Goal: Information Seeking & Learning: Learn about a topic

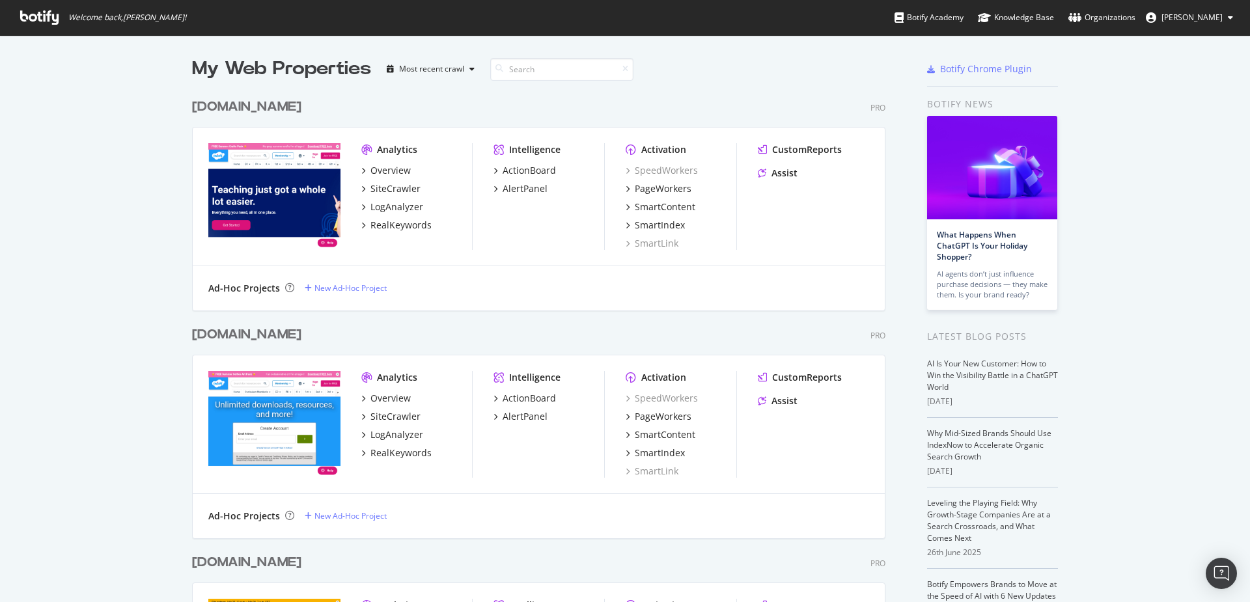
scroll to position [262, 0]
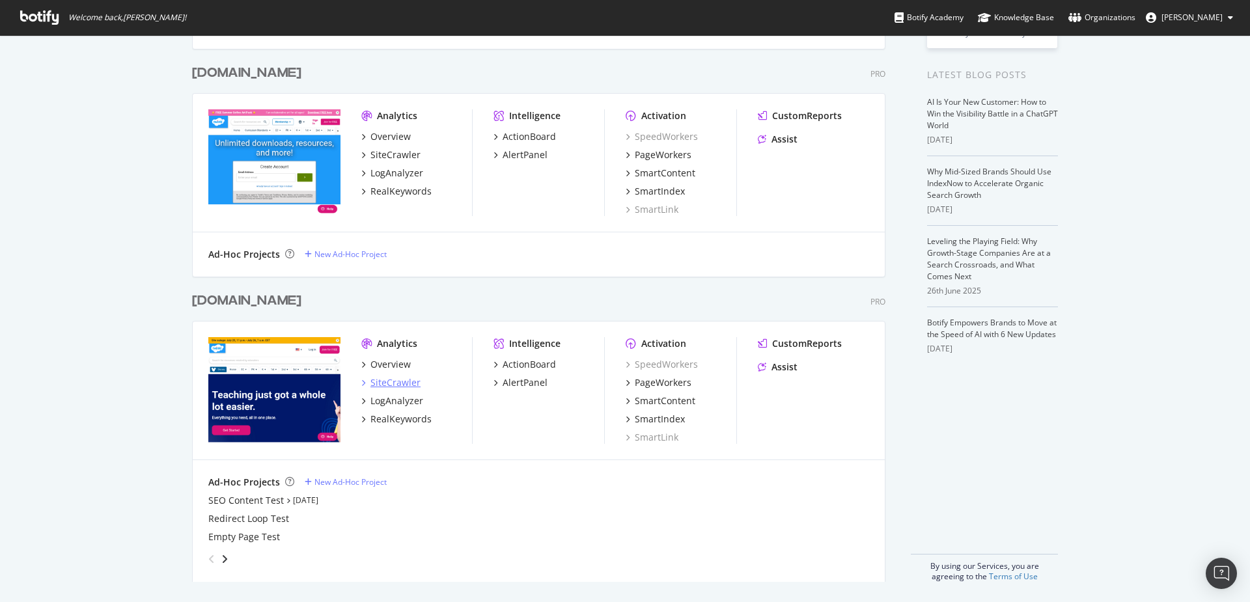
click at [395, 385] on div "SiteCrawler" at bounding box center [395, 382] width 50 height 13
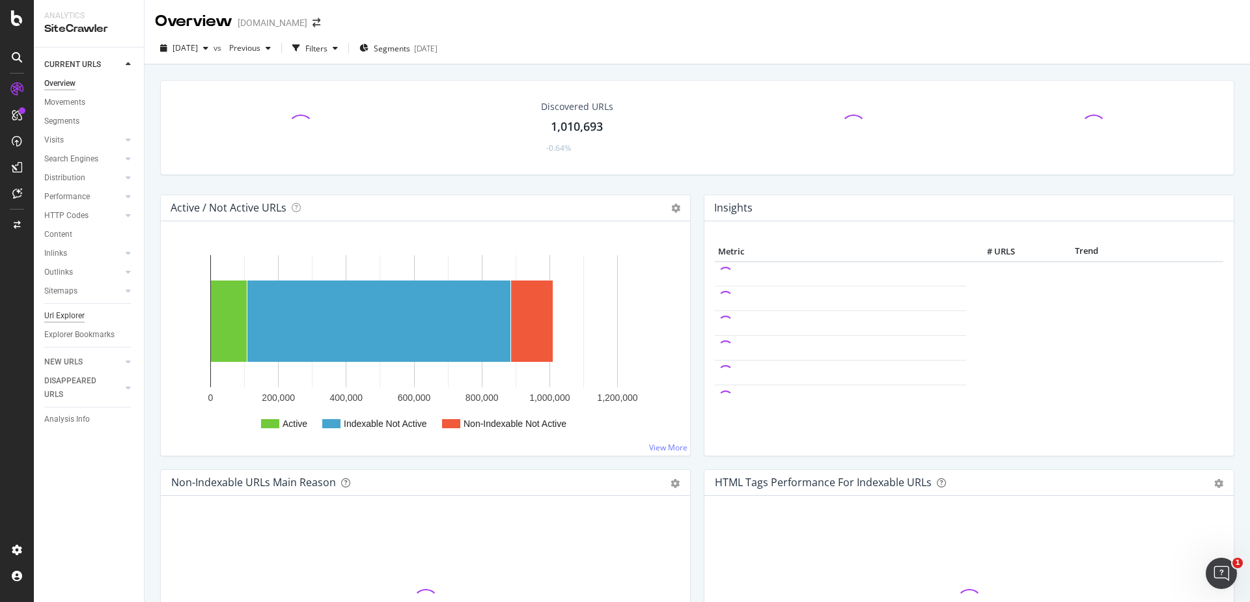
click at [66, 310] on div "Url Explorer" at bounding box center [64, 316] width 40 height 14
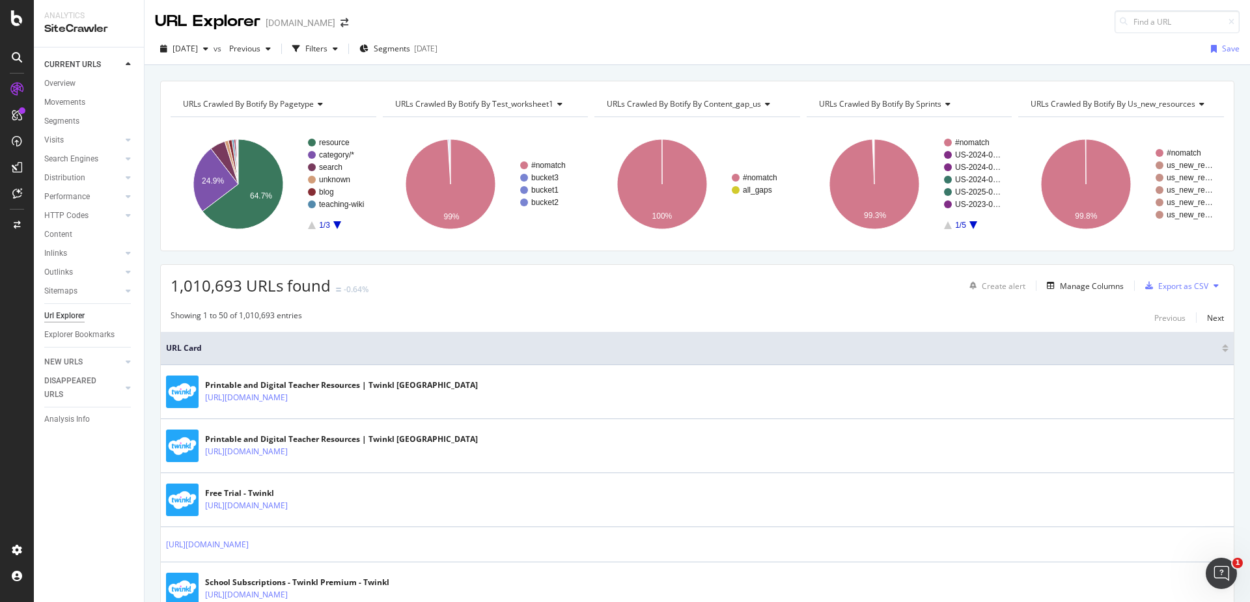
click at [1069, 293] on div "Create alert Manage Columns Export as CSV" at bounding box center [1094, 286] width 260 height 22
click at [1073, 288] on div "Manage Columns" at bounding box center [1092, 286] width 64 height 11
click at [1079, 281] on div "Manage Columns" at bounding box center [1092, 286] width 64 height 11
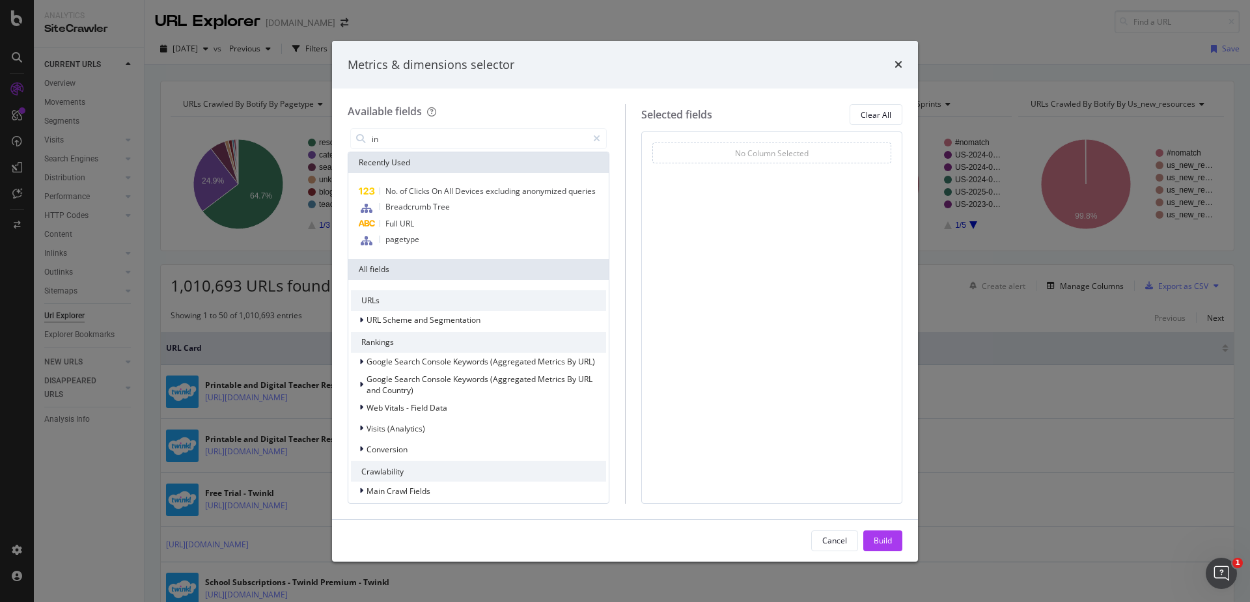
type input "i"
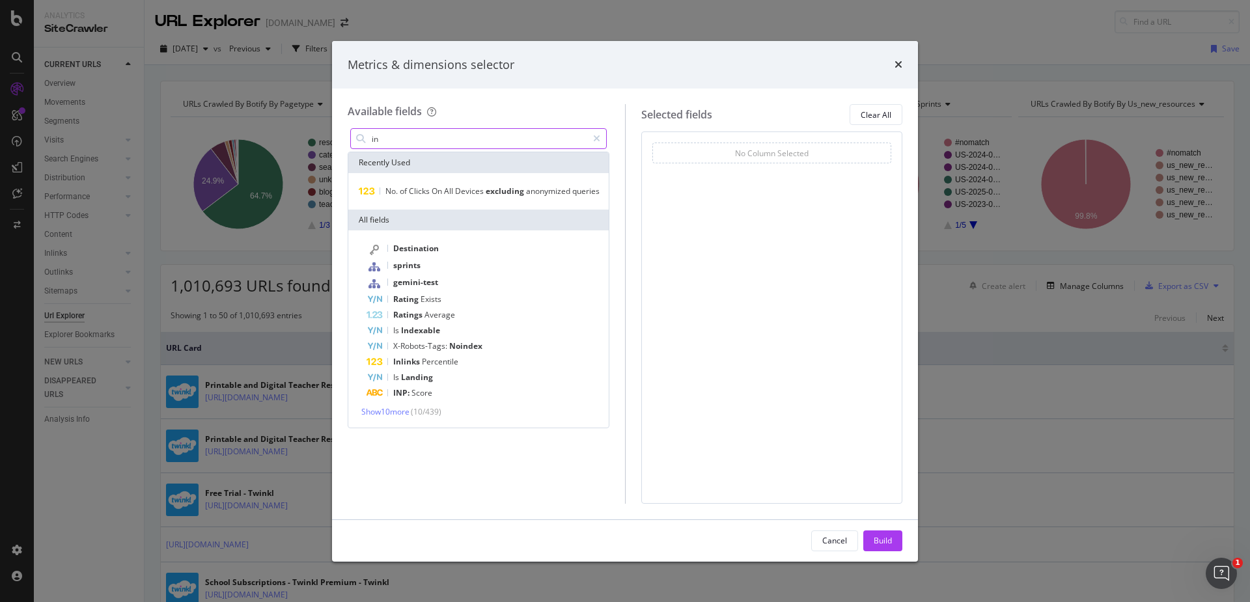
click at [436, 133] on input "in" at bounding box center [478, 139] width 217 height 20
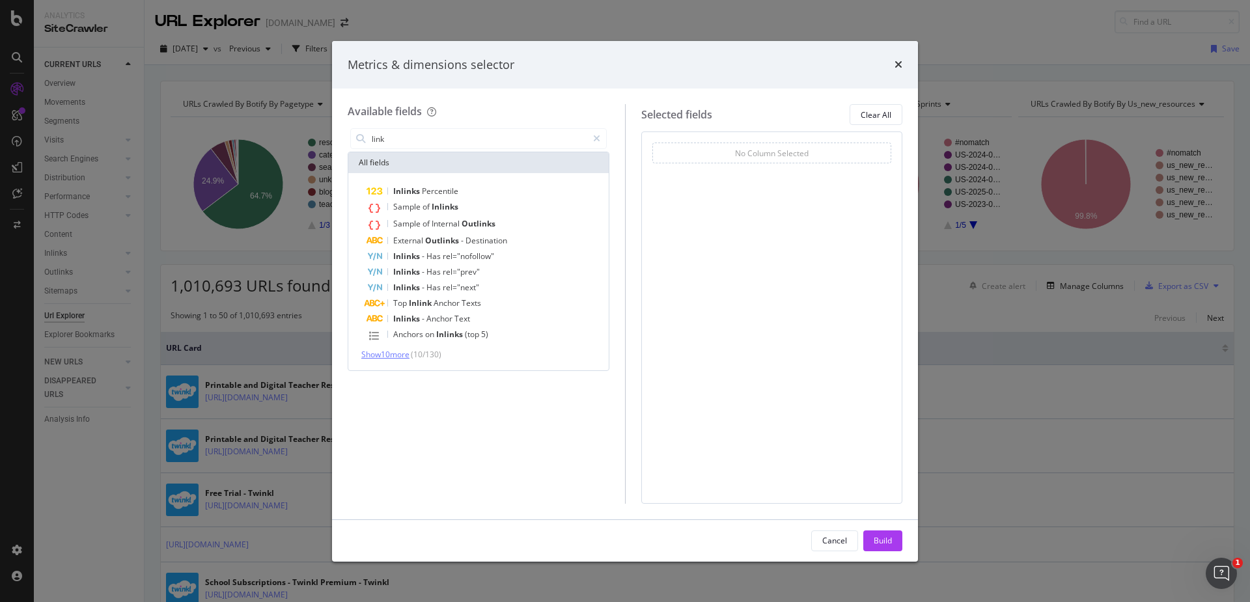
type input "link"
click at [403, 353] on span "Show 10 more" at bounding box center [385, 354] width 48 height 11
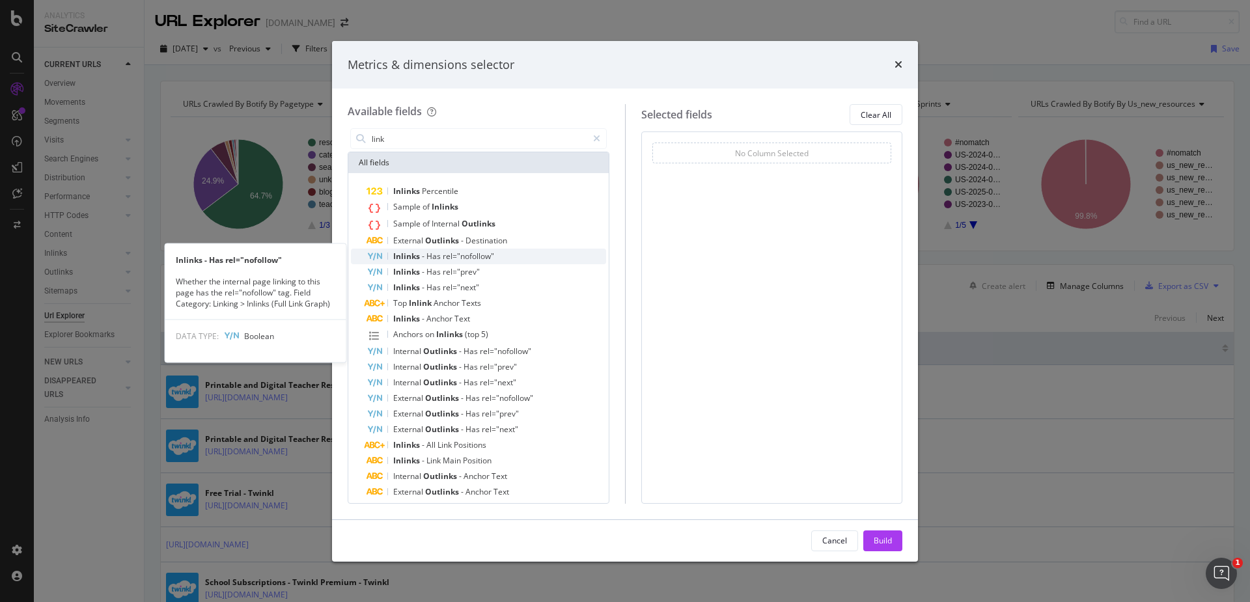
scroll to position [23, 0]
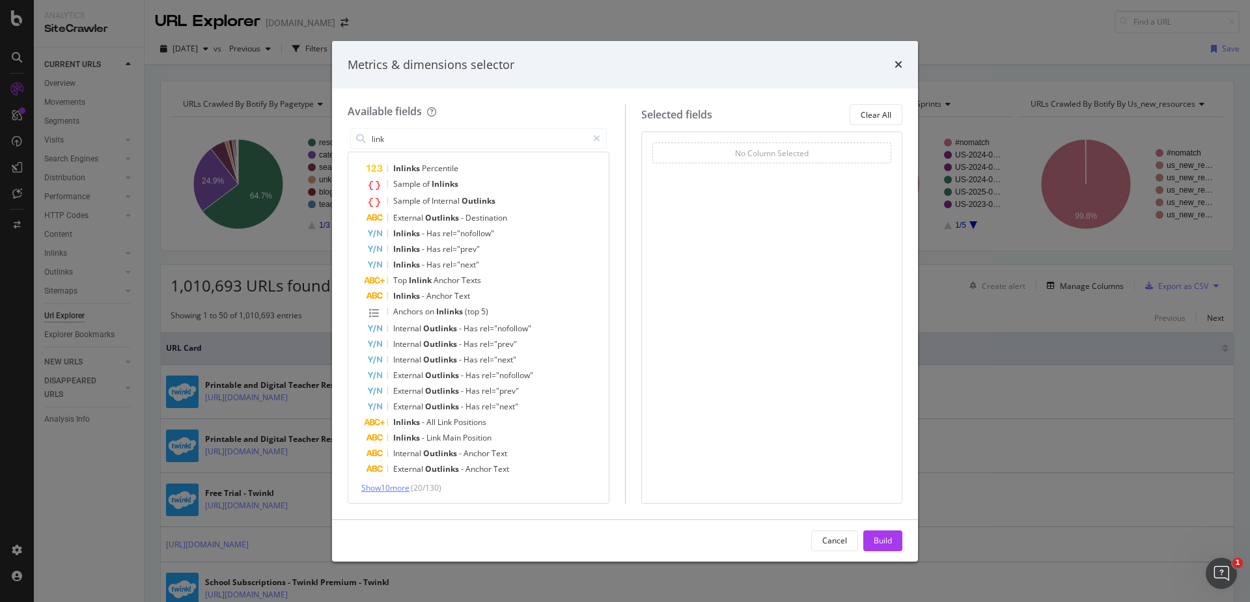
click at [405, 489] on span "Show 10 more" at bounding box center [385, 487] width 48 height 11
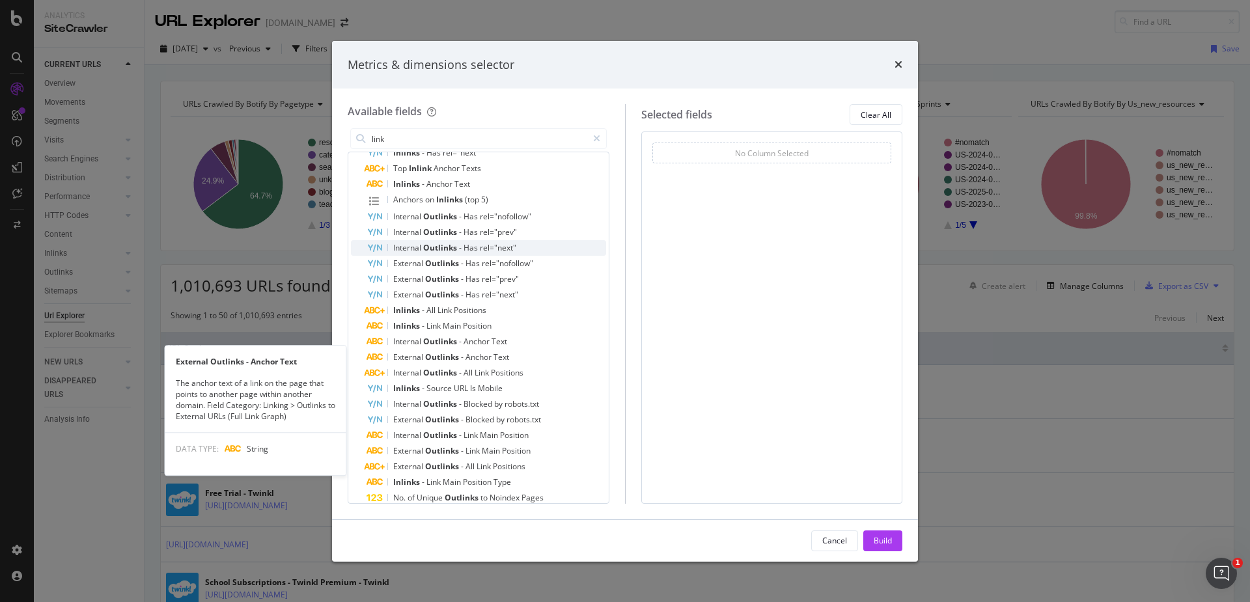
scroll to position [180, 0]
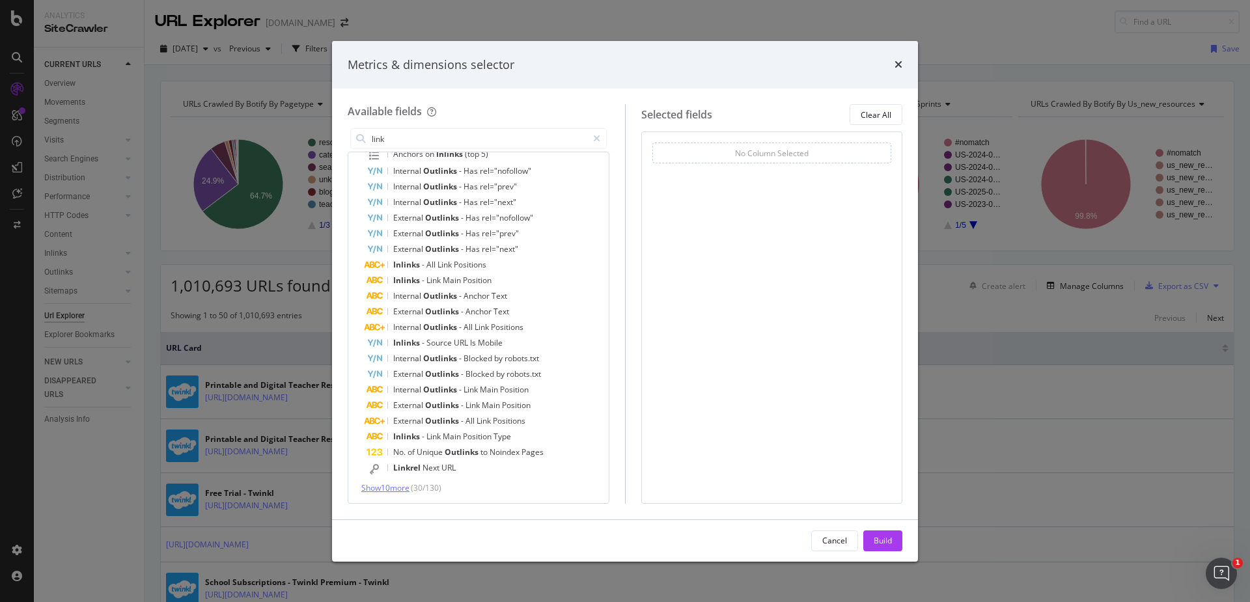
click at [406, 486] on span "Show 10 more" at bounding box center [385, 487] width 48 height 11
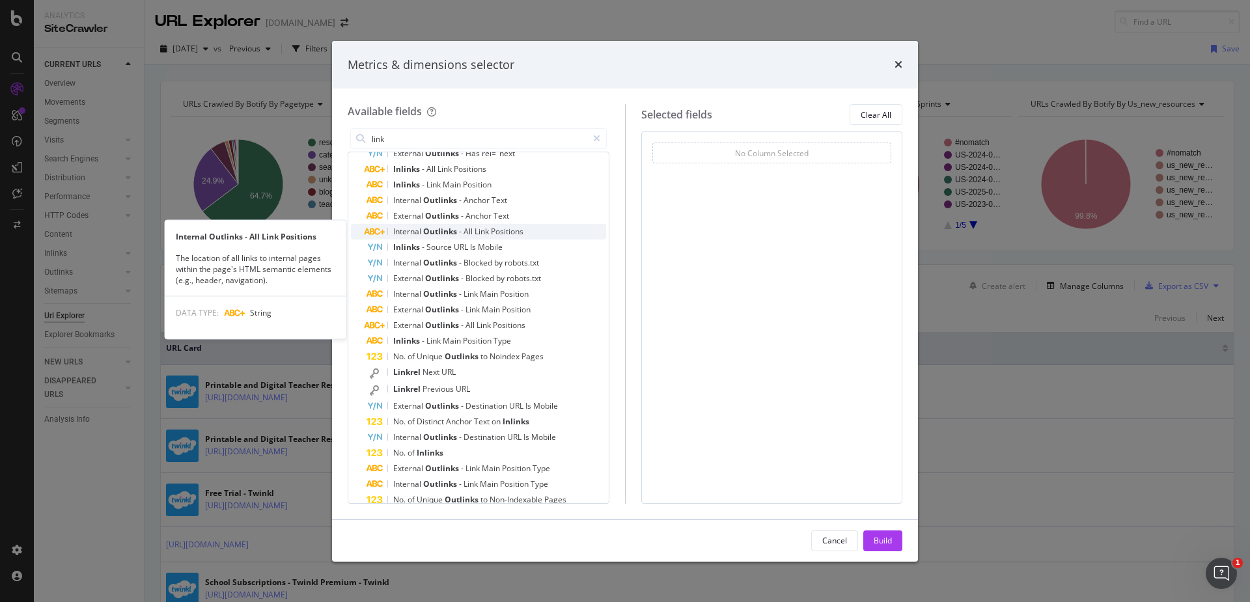
scroll to position [281, 0]
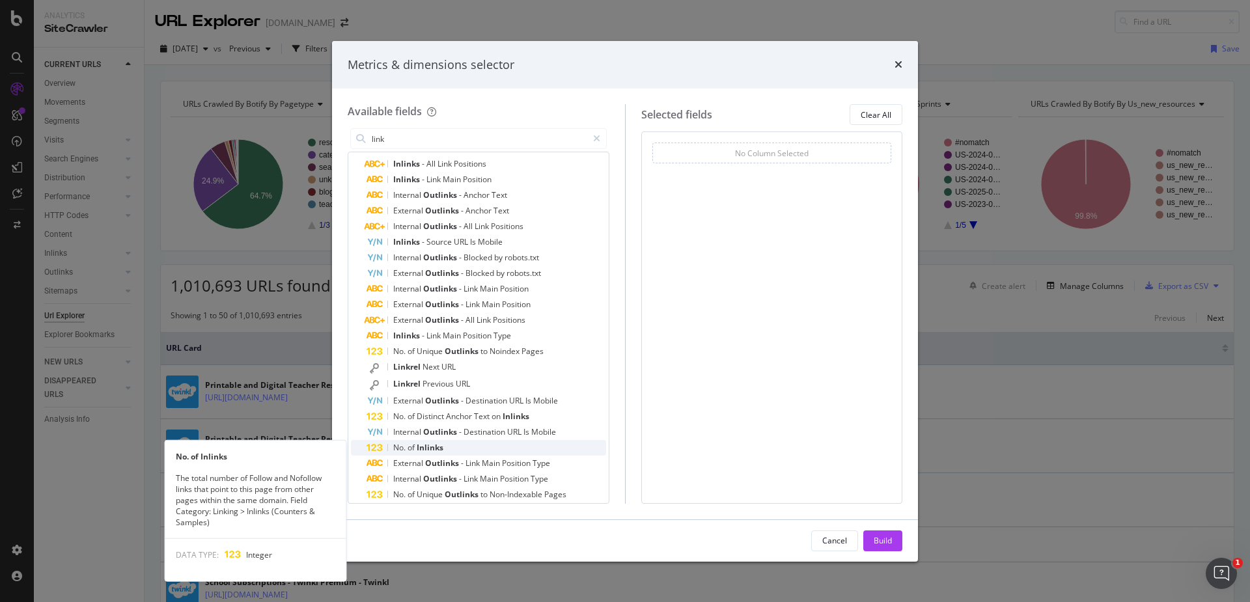
click at [423, 444] on span "Inlinks" at bounding box center [430, 447] width 27 height 11
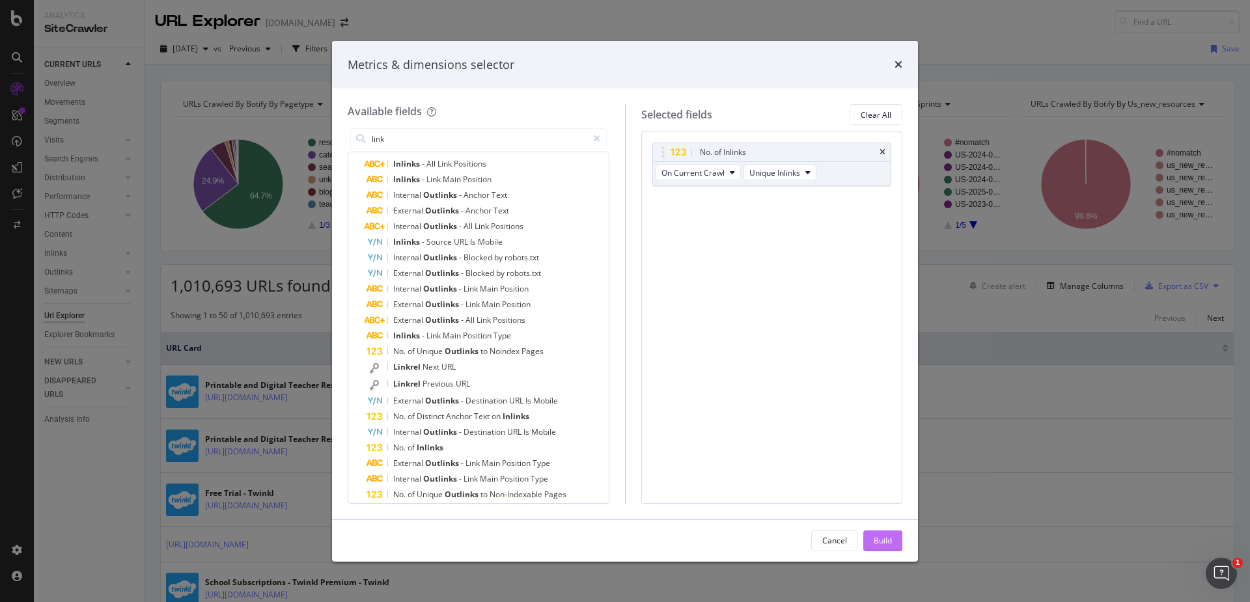
click at [884, 534] on div "Build" at bounding box center [883, 541] width 18 height 20
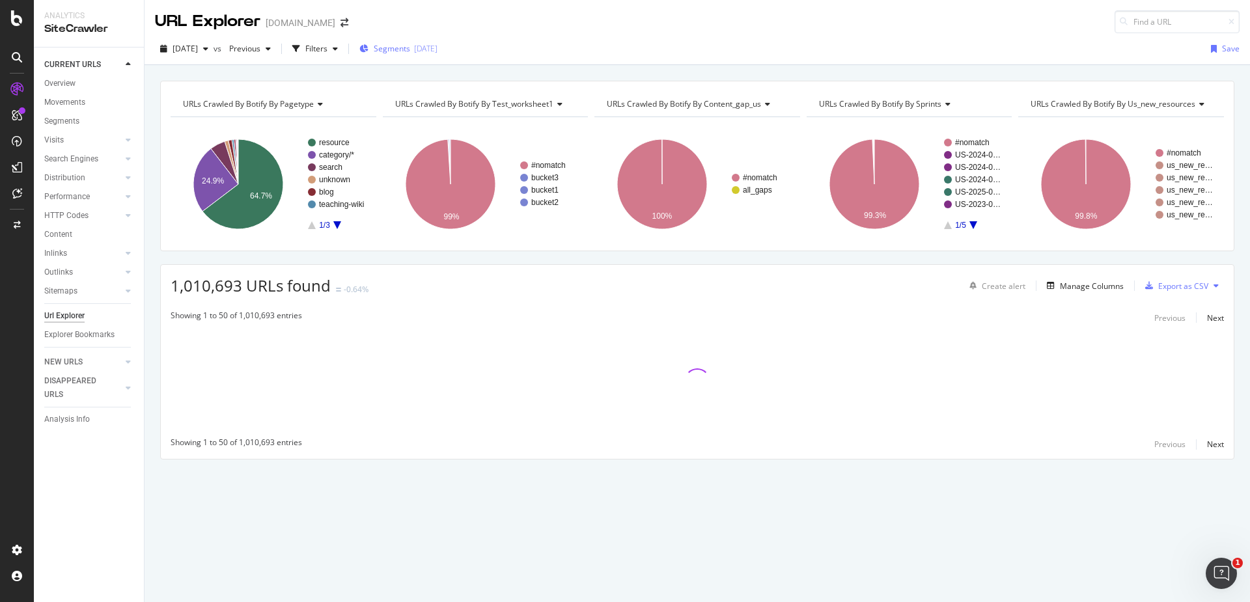
click at [410, 44] on span "Segments" at bounding box center [392, 48] width 36 height 11
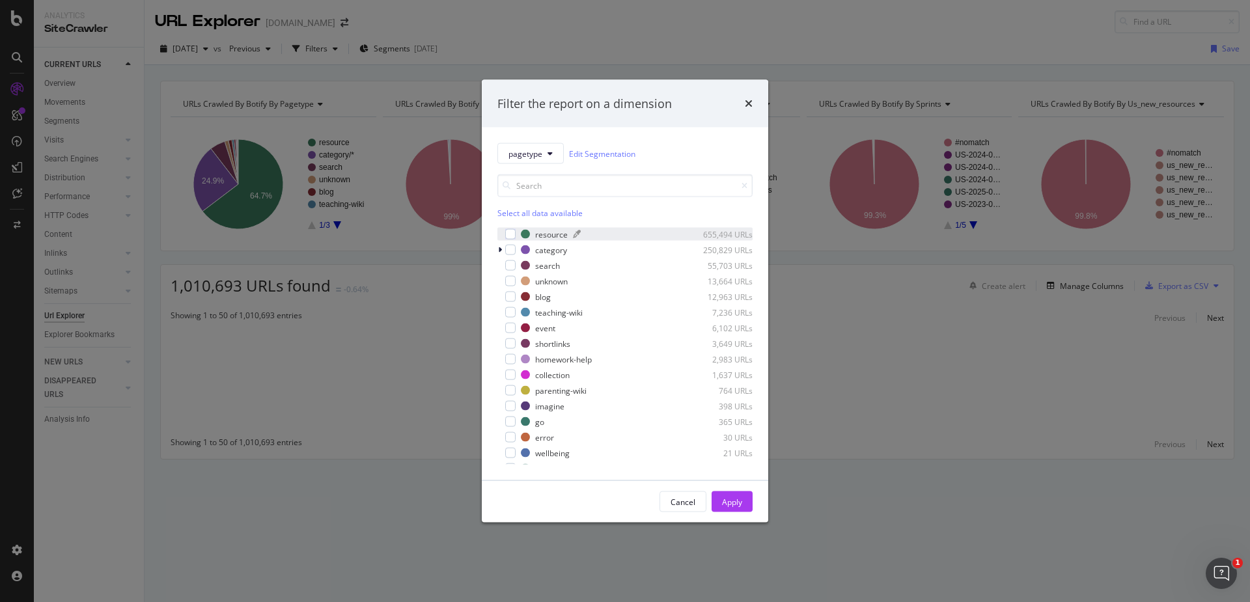
click at [544, 230] on div "resource" at bounding box center [551, 233] width 33 height 11
click at [734, 508] on div "Apply" at bounding box center [732, 502] width 20 height 20
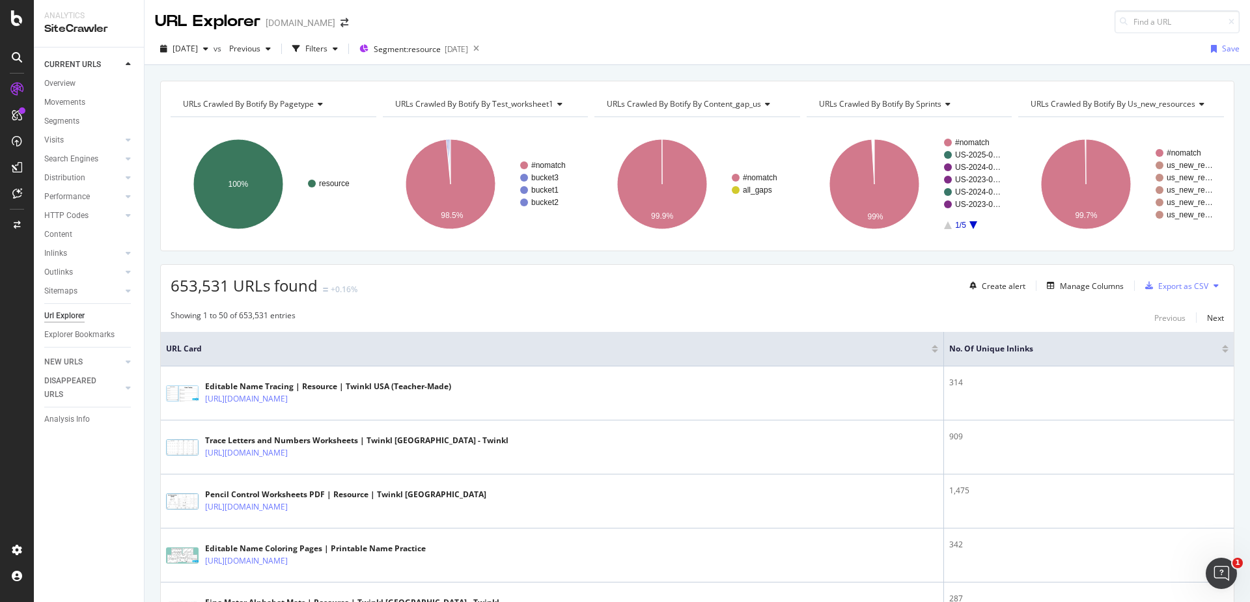
click at [1226, 350] on div at bounding box center [1225, 351] width 7 height 3
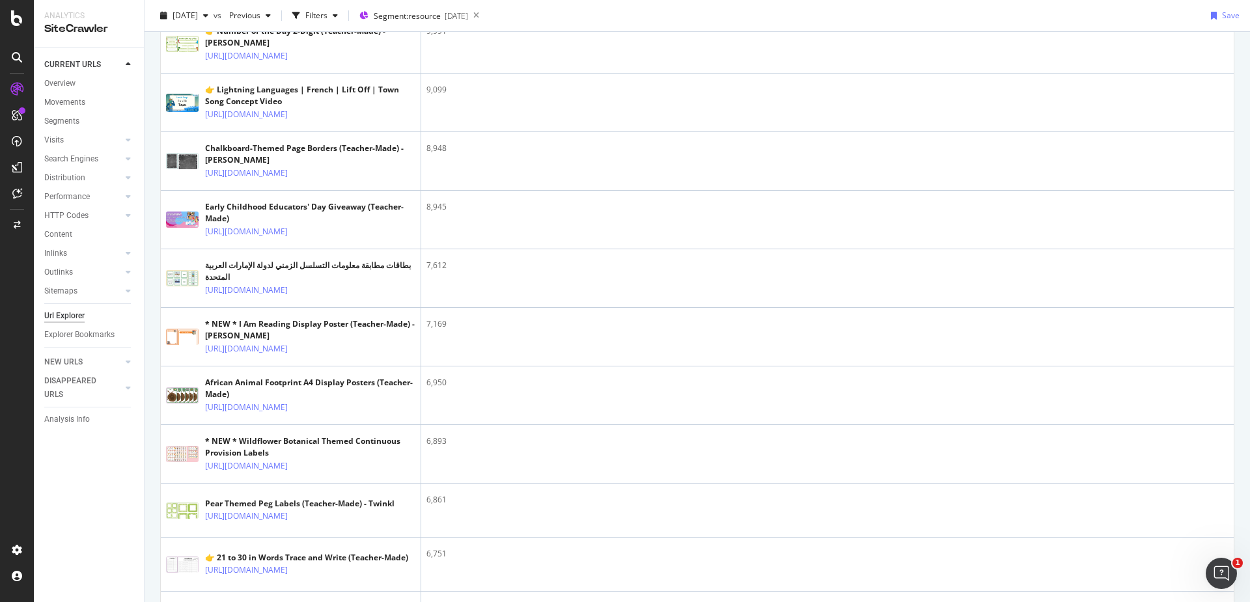
scroll to position [2164, 0]
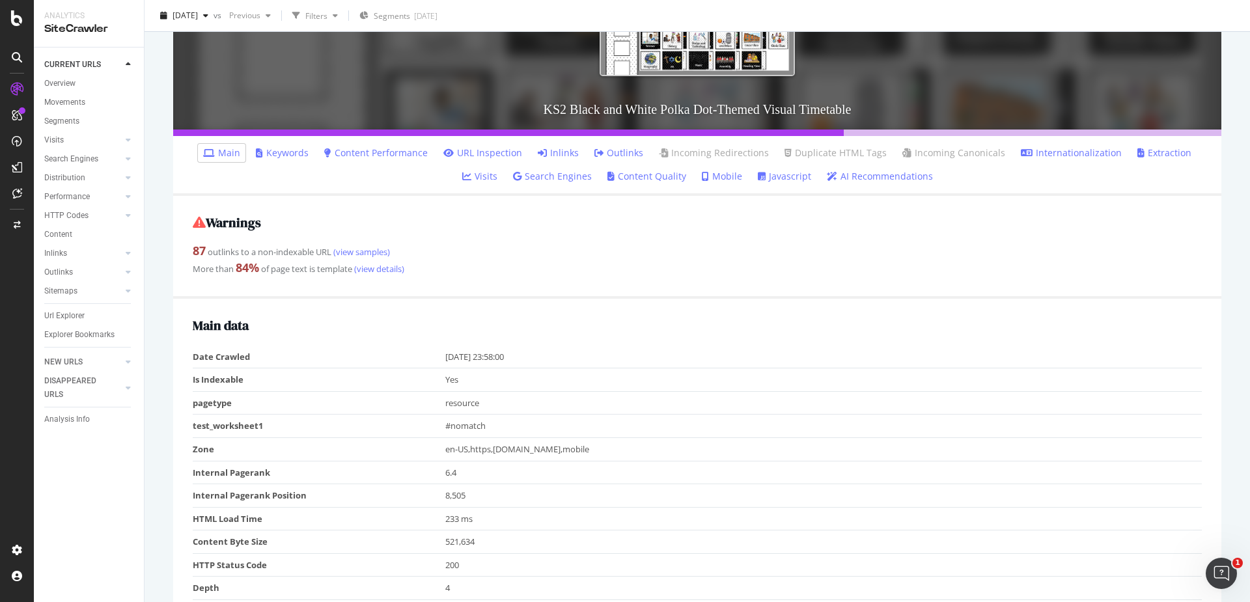
scroll to position [206, 0]
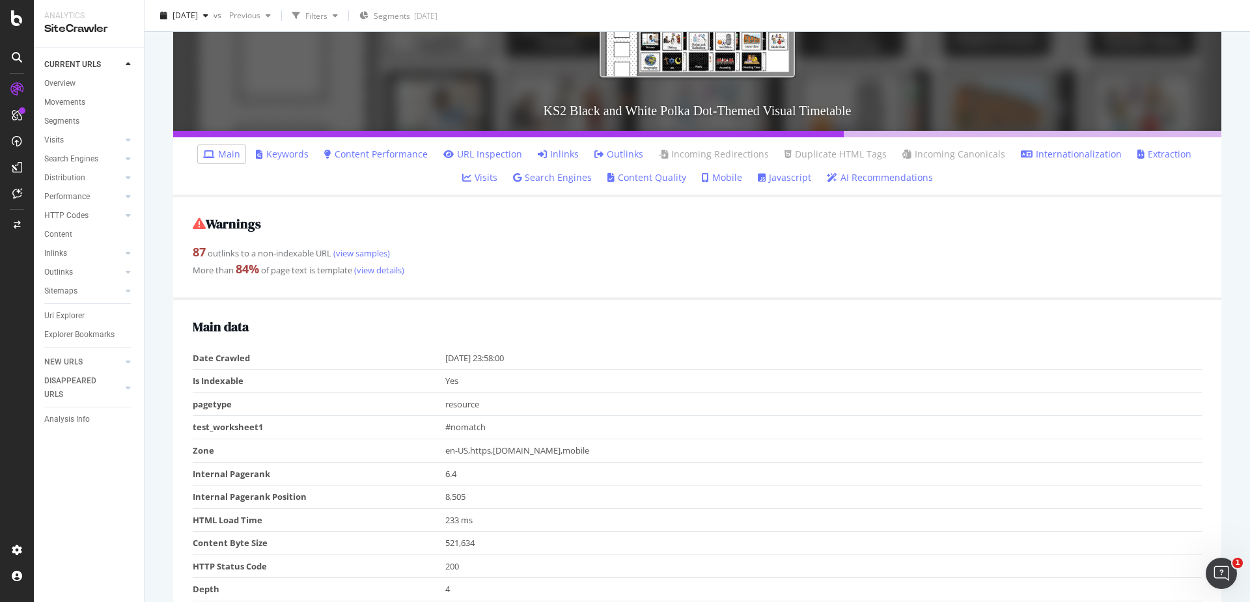
click at [545, 156] on link "Inlinks" at bounding box center [558, 154] width 41 height 13
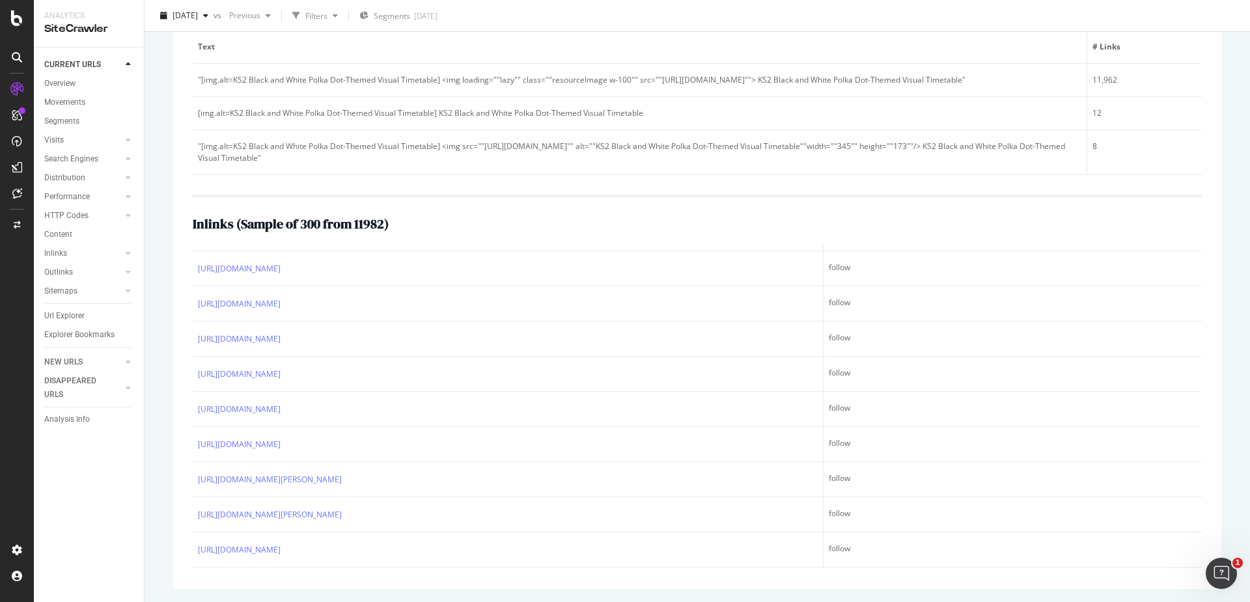
scroll to position [2248, 0]
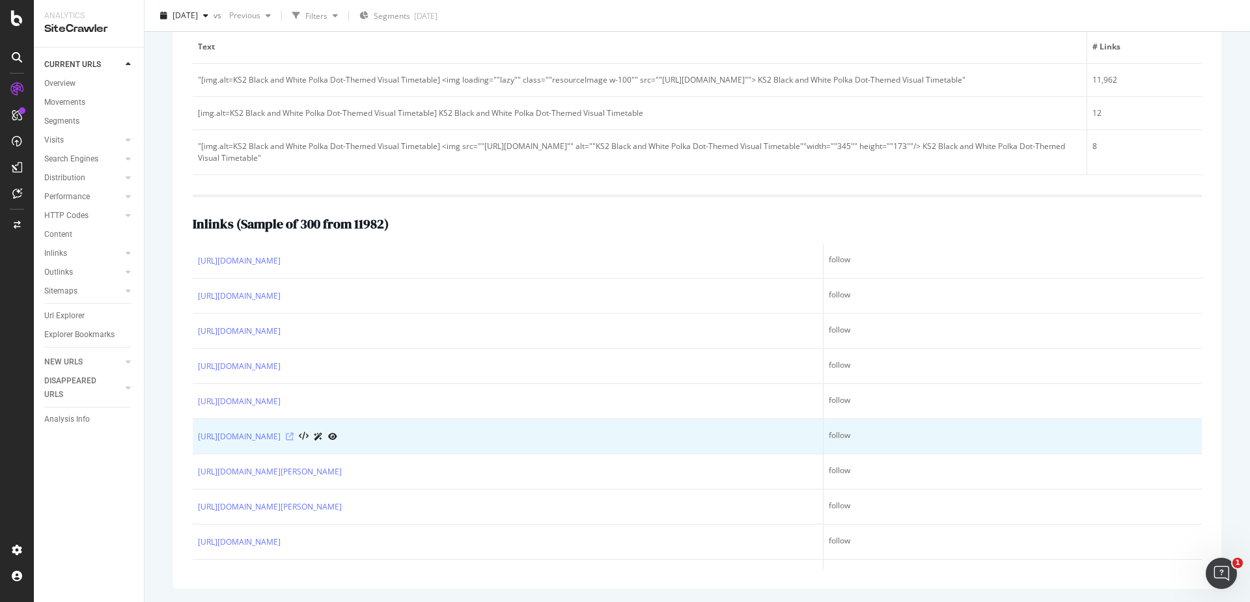
click at [294, 433] on icon at bounding box center [290, 437] width 8 height 8
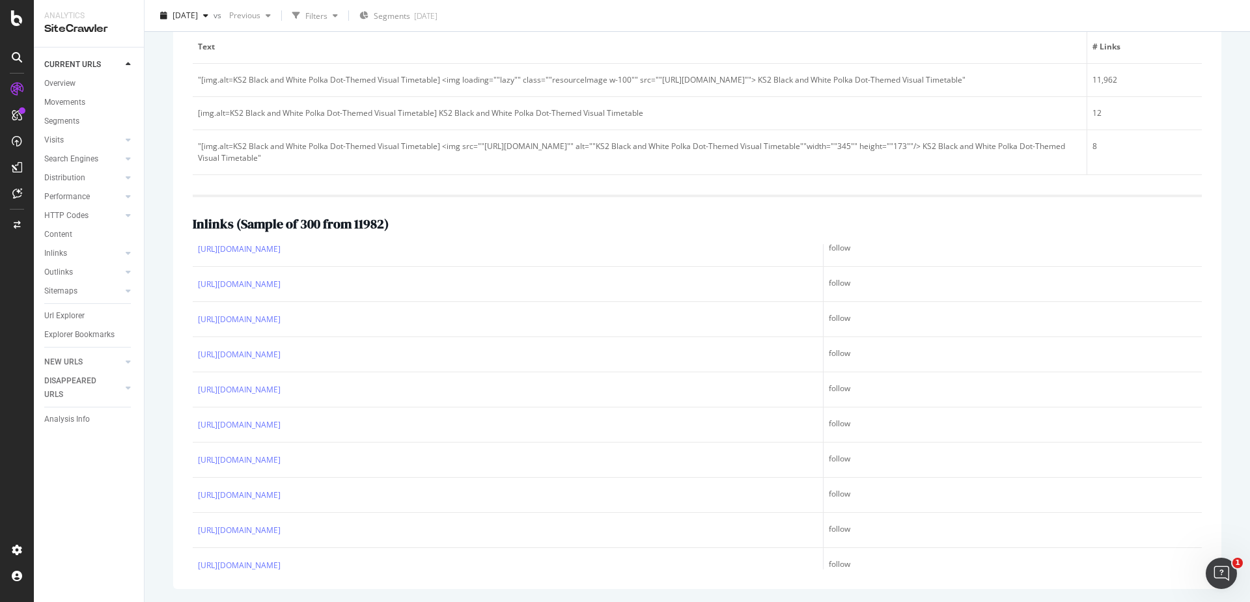
scroll to position [5376, 0]
